Goal: Transaction & Acquisition: Purchase product/service

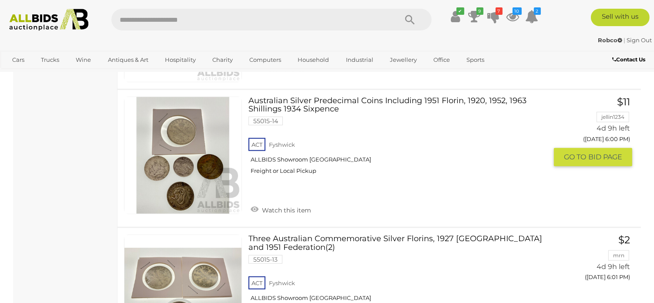
scroll to position [4266, 0]
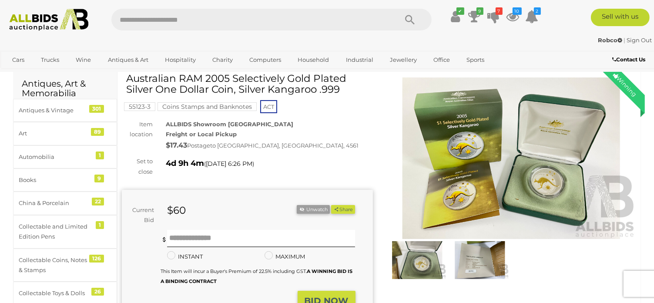
scroll to position [87, 0]
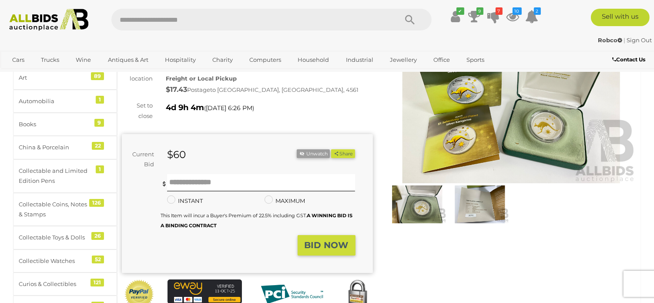
click at [477, 208] on img at bounding box center [480, 203] width 58 height 37
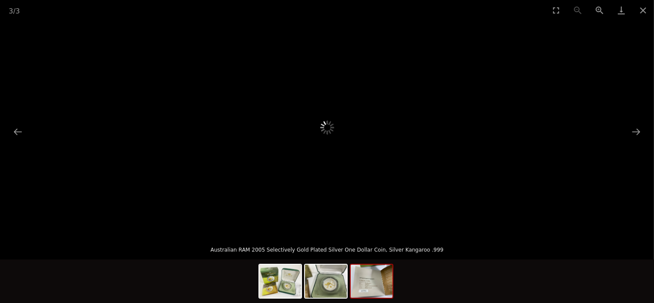
click at [383, 270] on img at bounding box center [372, 281] width 42 height 33
click at [645, 12] on button "Close gallery" at bounding box center [643, 10] width 22 height 20
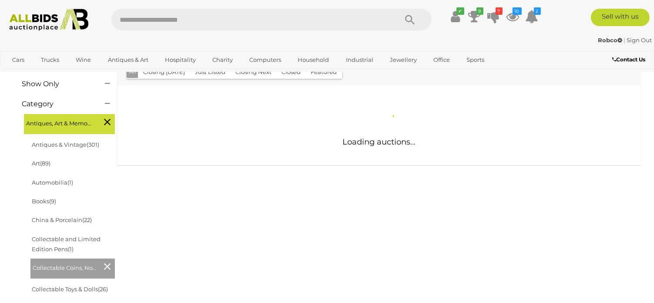
scroll to position [131, 0]
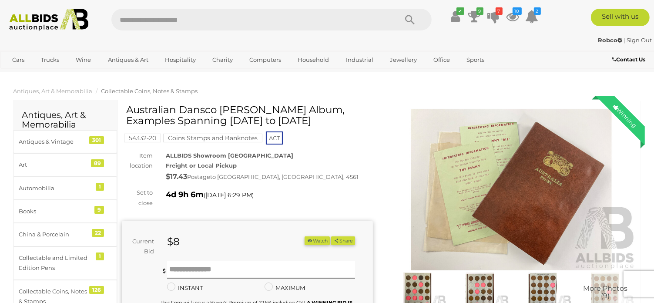
click at [543, 199] on img at bounding box center [511, 190] width 251 height 162
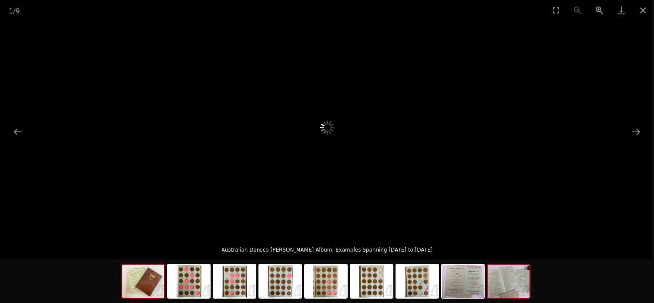
click at [505, 285] on img at bounding box center [509, 281] width 42 height 33
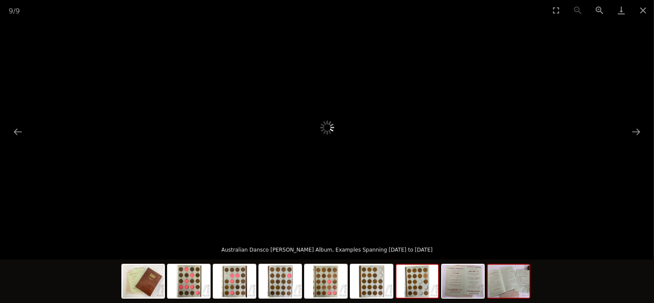
click at [427, 280] on img at bounding box center [418, 281] width 42 height 33
click at [642, 6] on button "Close gallery" at bounding box center [643, 10] width 22 height 20
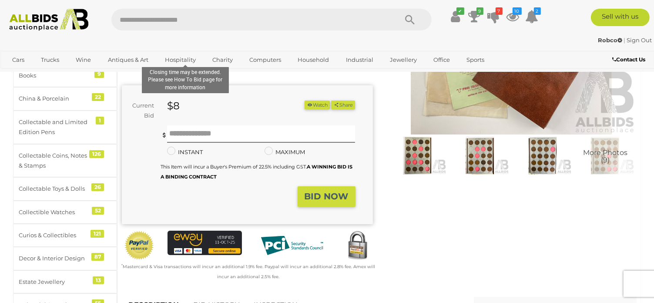
scroll to position [174, 0]
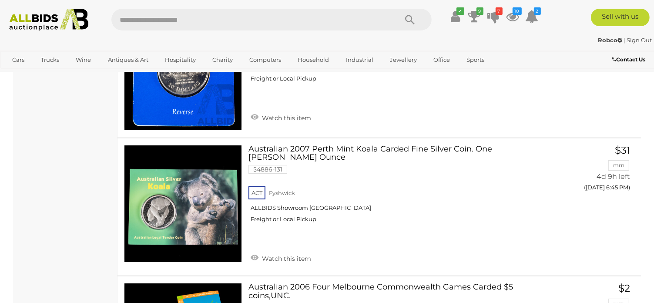
scroll to position [9752, 0]
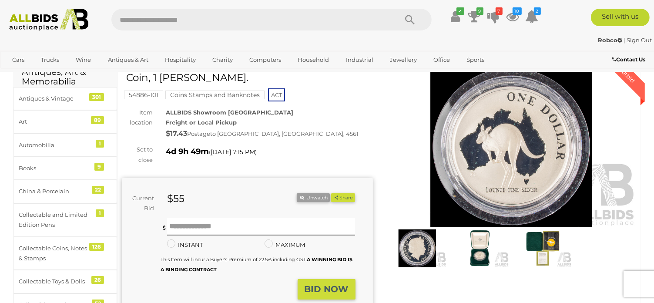
scroll to position [44, 0]
click at [547, 243] on img at bounding box center [543, 247] width 58 height 37
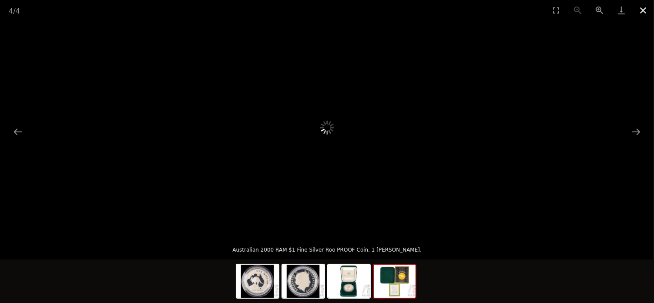
click at [641, 9] on button "Close gallery" at bounding box center [643, 10] width 22 height 20
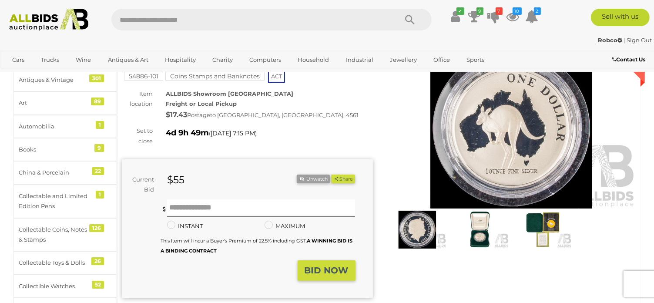
scroll to position [44, 0]
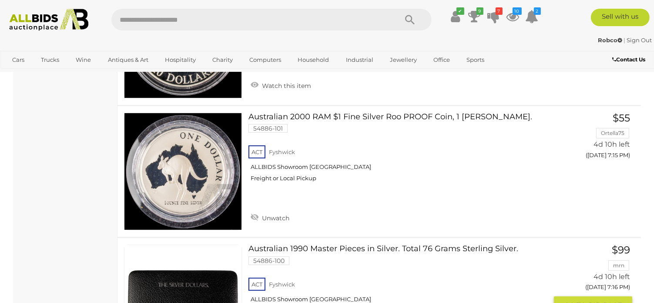
scroll to position [13472, 0]
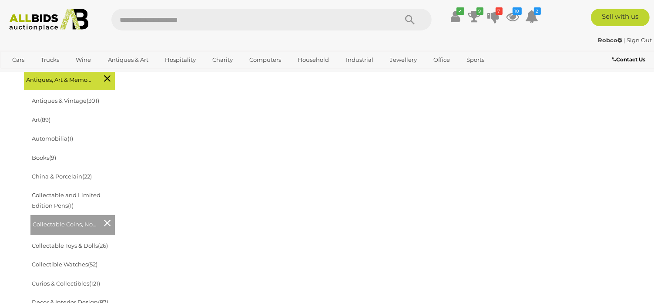
scroll to position [248, 0]
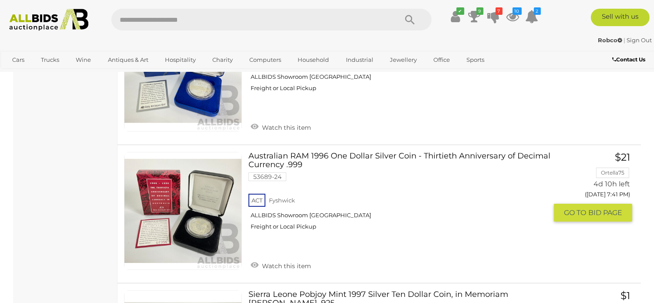
scroll to position [3164, 0]
